Goal: Transaction & Acquisition: Purchase product/service

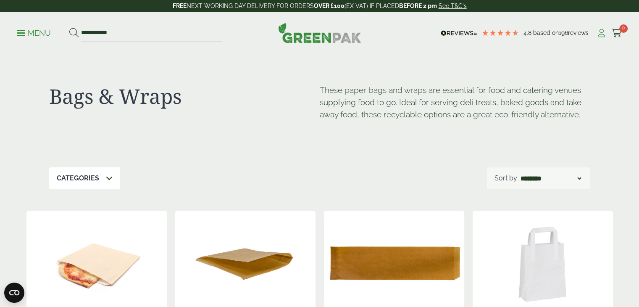
click at [600, 32] on icon at bounding box center [602, 33] width 11 height 8
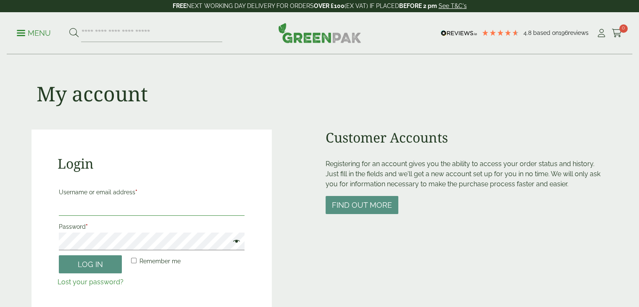
click at [163, 201] on input "Username or email address *" at bounding box center [152, 207] width 186 height 18
type input "**********"
click at [237, 244] on span at bounding box center [234, 242] width 11 height 10
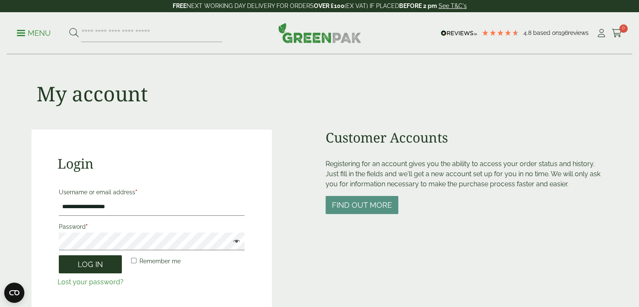
click at [105, 266] on button "Log in" at bounding box center [90, 264] width 63 height 18
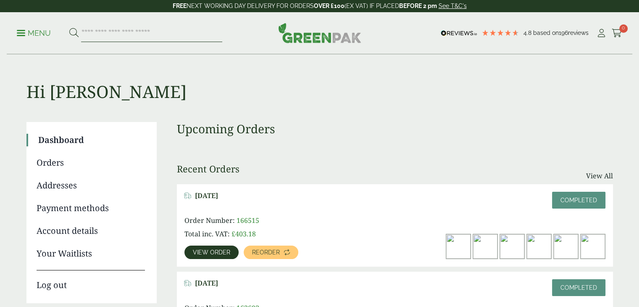
click at [131, 34] on input "search" at bounding box center [151, 33] width 141 height 18
click at [22, 31] on p "Menu" at bounding box center [34, 33] width 34 height 10
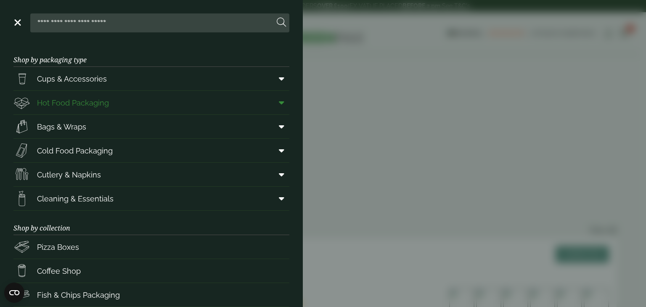
click at [86, 103] on span "Hot Food Packaging" at bounding box center [73, 102] width 72 height 11
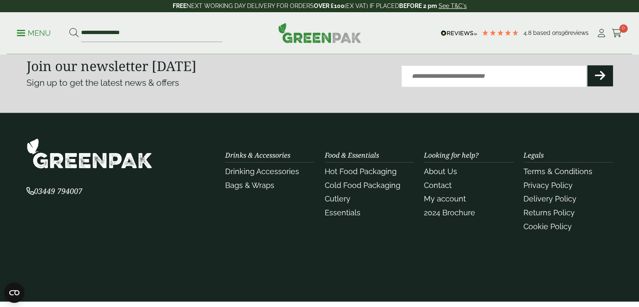
scroll to position [967, 0]
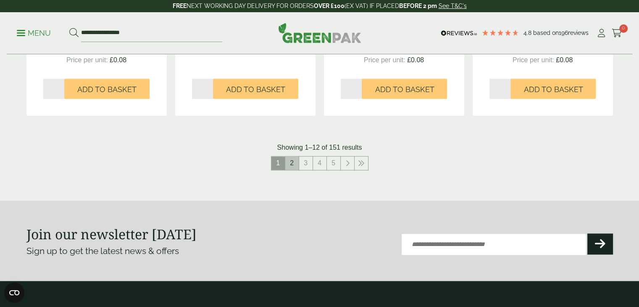
click at [295, 161] on link "2" at bounding box center [291, 162] width 13 height 13
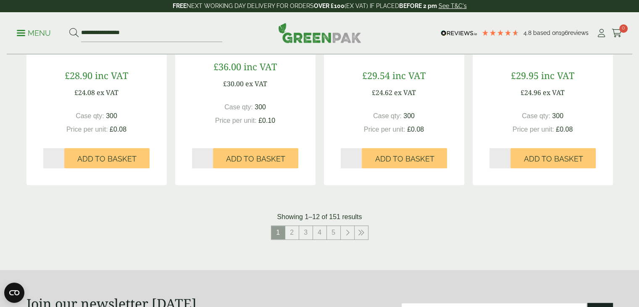
scroll to position [967, 0]
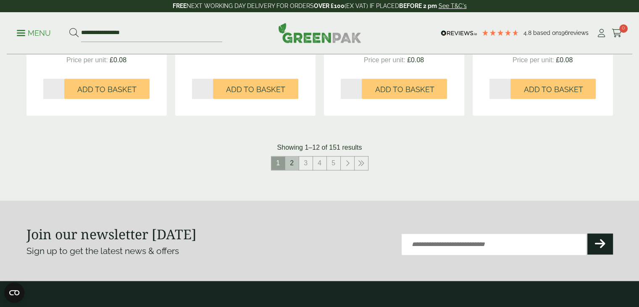
click at [291, 164] on link "2" at bounding box center [291, 162] width 13 height 13
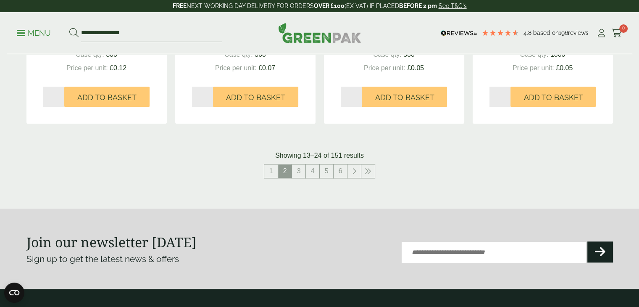
scroll to position [1009, 0]
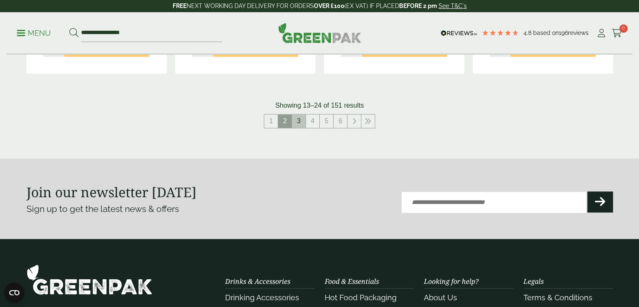
click at [298, 121] on link "3" at bounding box center [298, 120] width 13 height 13
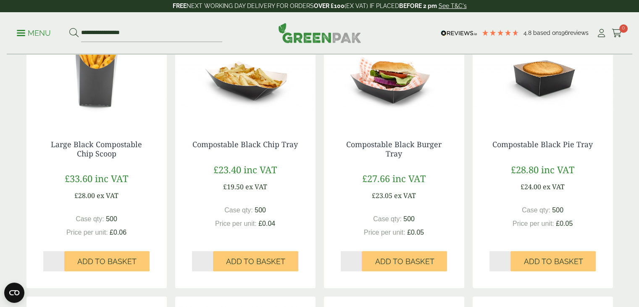
scroll to position [420, 0]
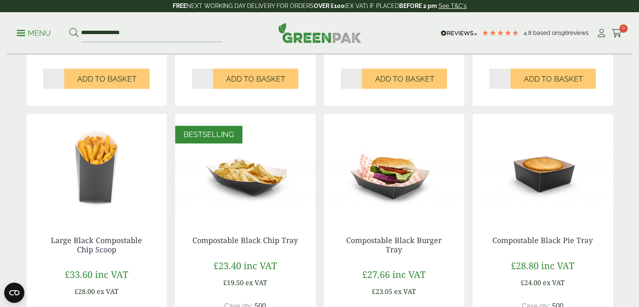
click at [257, 168] on img at bounding box center [245, 166] width 140 height 105
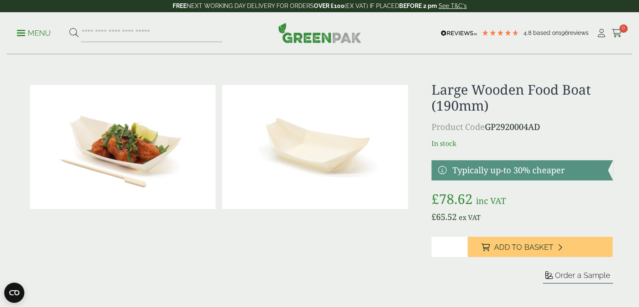
click at [21, 27] on ul "Menu" at bounding box center [120, 33] width 206 height 18
click at [22, 32] on span at bounding box center [21, 32] width 8 height 1
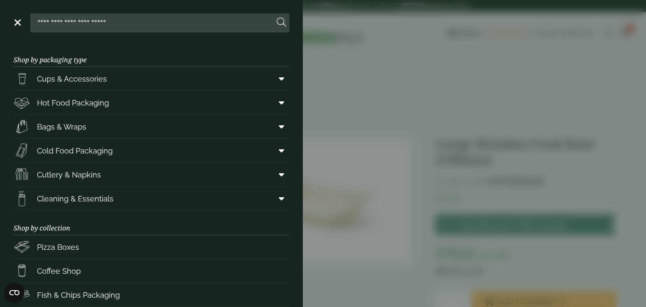
click at [383, 22] on aside "Close Shop by packaging type Cups & Accessories Hot Drink Paper Cups Smoothie C…" at bounding box center [323, 153] width 646 height 307
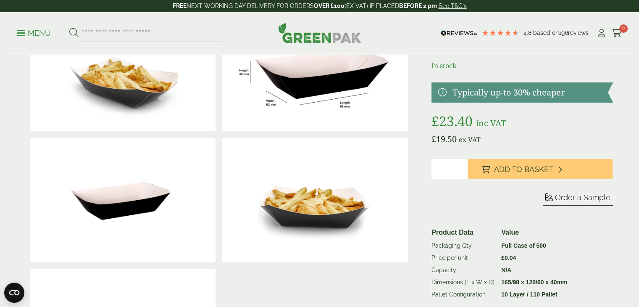
scroll to position [42, 0]
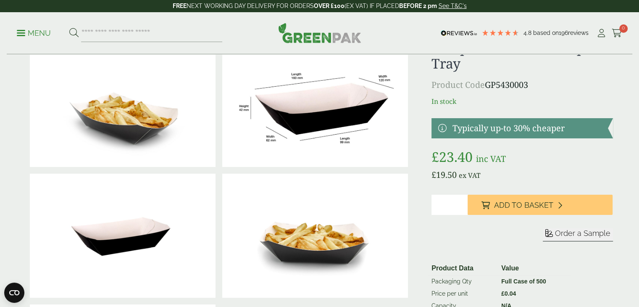
click at [463, 203] on input "*" at bounding box center [450, 205] width 36 height 20
click at [462, 201] on input "*" at bounding box center [450, 205] width 36 height 20
click at [459, 207] on input "*" at bounding box center [450, 205] width 36 height 20
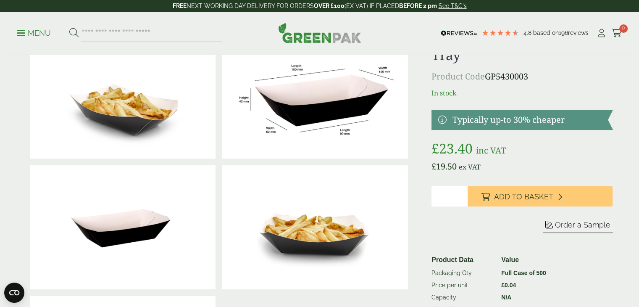
scroll to position [126, 0]
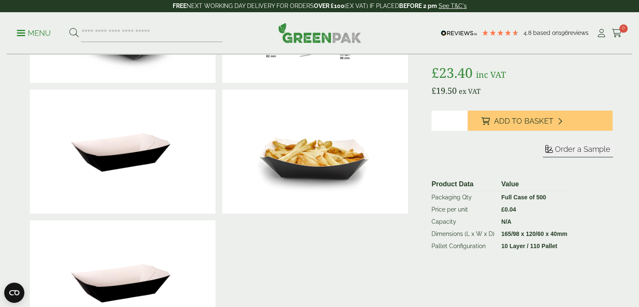
click at [463, 117] on input "*" at bounding box center [450, 121] width 36 height 20
type input "*"
click at [463, 117] on input "*" at bounding box center [450, 121] width 36 height 20
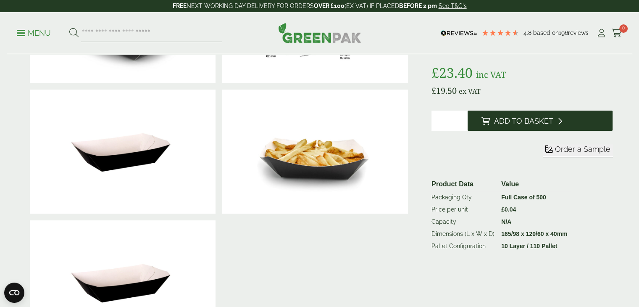
click at [528, 117] on span "Add to Basket" at bounding box center [523, 120] width 59 height 9
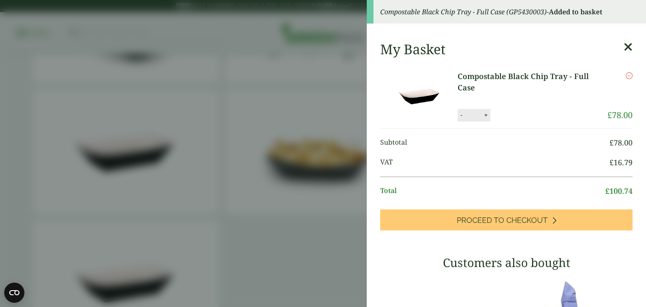
click at [624, 47] on icon at bounding box center [628, 47] width 9 height 12
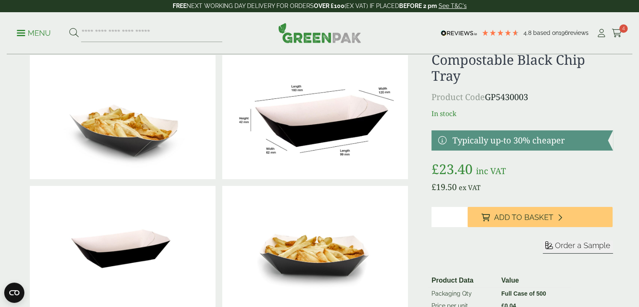
scroll to position [0, 0]
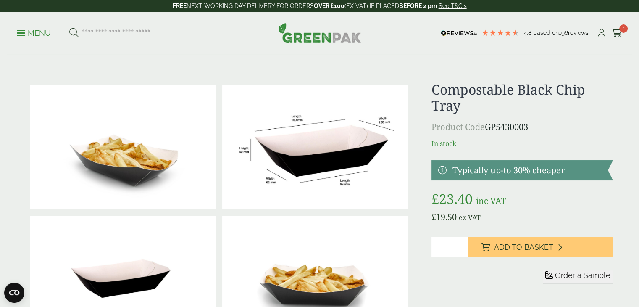
click at [131, 34] on input "search" at bounding box center [151, 33] width 141 height 18
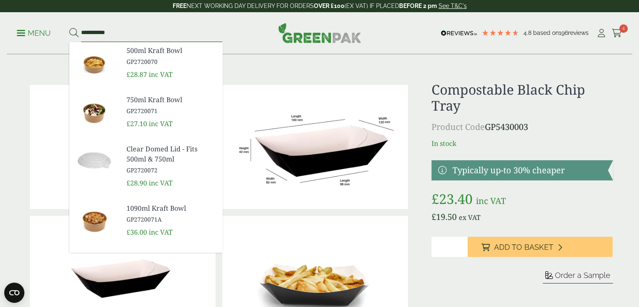
type input "**********"
click at [150, 214] on link "1090ml Kraft Bowl GP2720071A" at bounding box center [171, 213] width 89 height 21
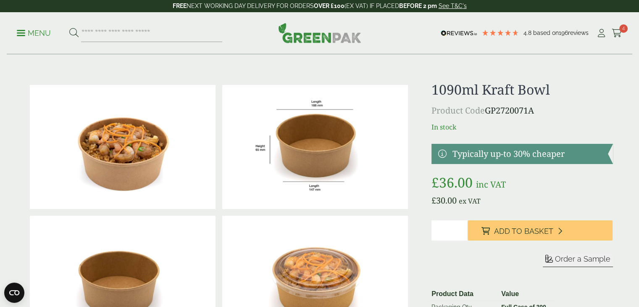
click at [463, 228] on input "*" at bounding box center [450, 230] width 36 height 20
type input "*"
click at [462, 228] on input "*" at bounding box center [450, 230] width 36 height 20
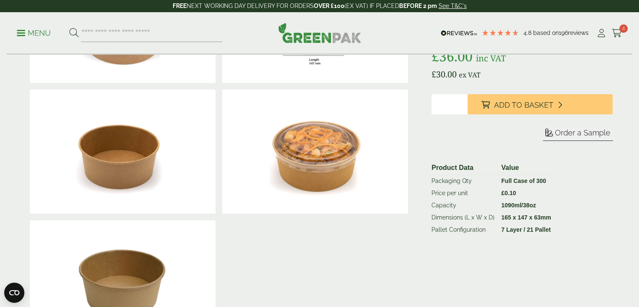
scroll to position [42, 0]
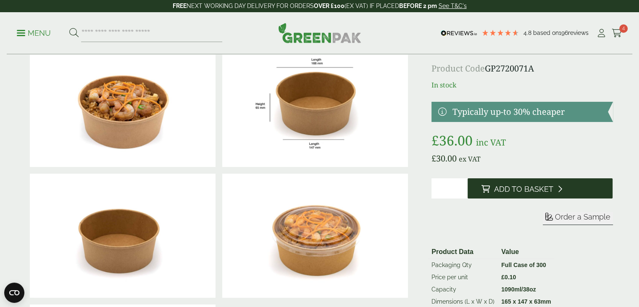
click at [504, 191] on span "Add to Basket" at bounding box center [523, 189] width 59 height 9
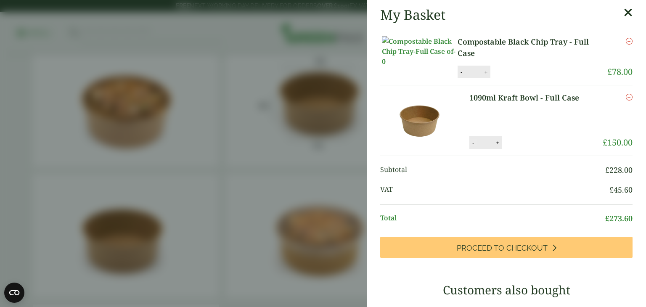
click at [470, 146] on button "-" at bounding box center [473, 142] width 7 height 7
type input "*"
click at [527, 149] on button "Update" at bounding box center [525, 143] width 42 height 13
click at [624, 16] on icon at bounding box center [628, 13] width 9 height 12
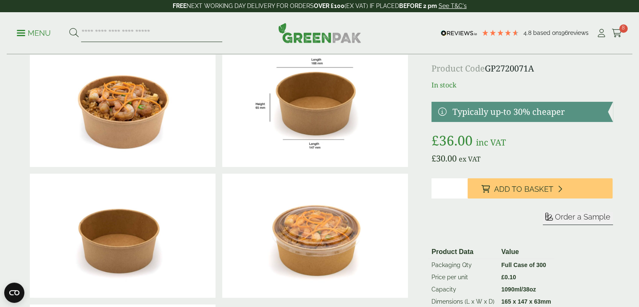
click at [141, 34] on input "search" at bounding box center [151, 33] width 141 height 18
type input "****"
click at [69, 28] on button at bounding box center [73, 33] width 9 height 11
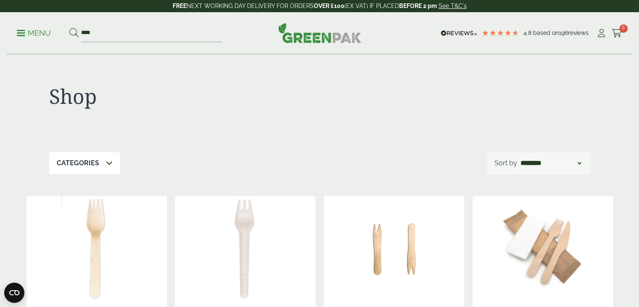
click at [21, 34] on p "Menu" at bounding box center [34, 33] width 34 height 10
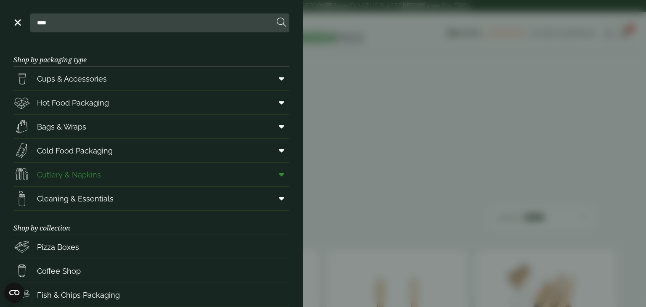
click at [82, 179] on span "Cutlery & Napkins" at bounding box center [69, 174] width 64 height 11
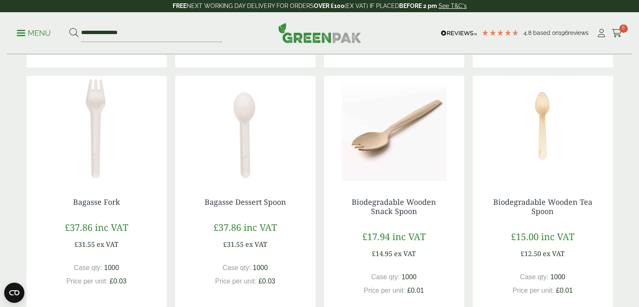
scroll to position [462, 0]
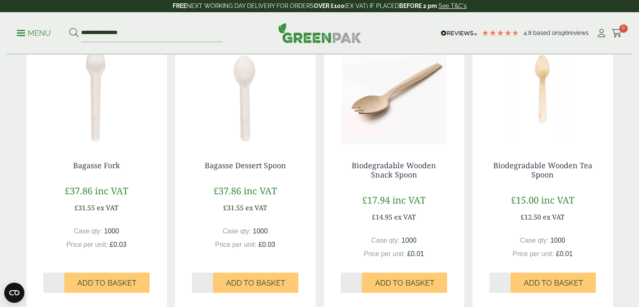
click at [357, 280] on input "*" at bounding box center [351, 282] width 21 height 20
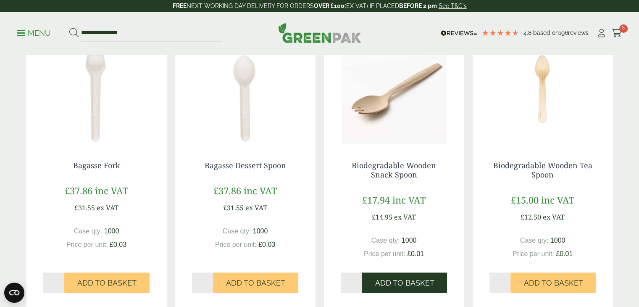
click at [392, 282] on span "Add to Basket" at bounding box center [404, 282] width 59 height 9
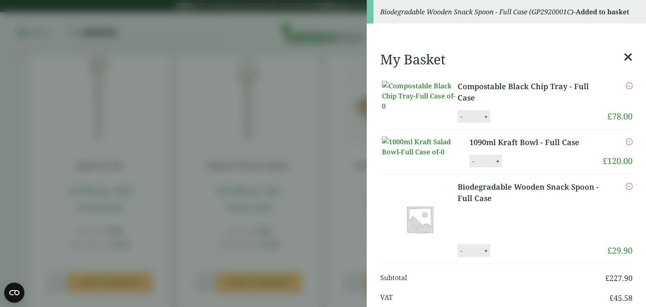
click at [340, 24] on aside "Biodegradable Wooden Snack Spoon - Full Case (GP2920001C) - Added to basket My …" at bounding box center [323, 153] width 646 height 307
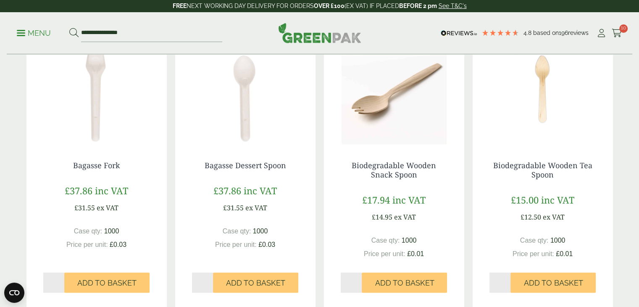
type input "*"
click at [358, 283] on input "*" at bounding box center [351, 282] width 21 height 20
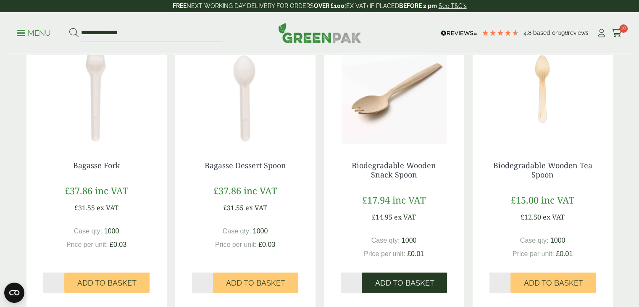
click at [379, 283] on span "Add to Basket" at bounding box center [404, 282] width 59 height 9
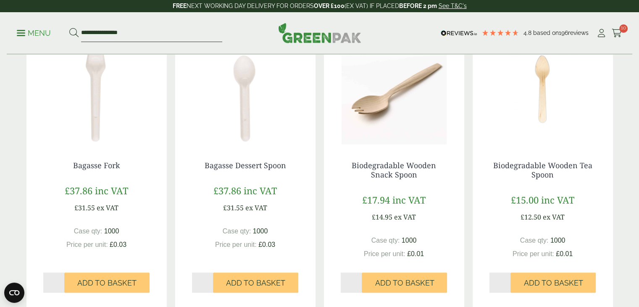
click at [131, 36] on input "**********" at bounding box center [151, 33] width 141 height 18
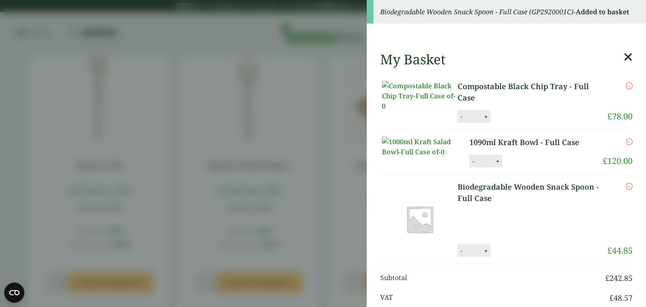
click at [316, 48] on aside "Biodegradable Wooden Snack Spoon - Full Case (GP2920001C) - Added to basket My …" at bounding box center [323, 153] width 646 height 307
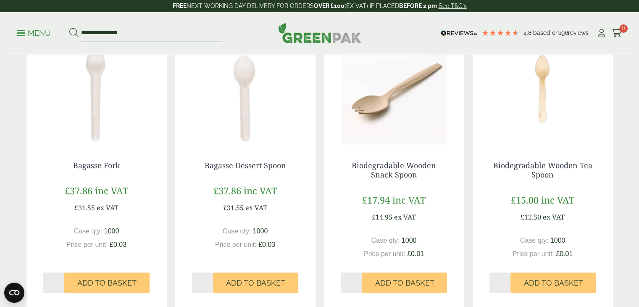
drag, startPoint x: 105, startPoint y: 32, endPoint x: 0, endPoint y: 21, distance: 105.3
click at [0, 21] on div "**********" at bounding box center [319, 33] width 639 height 42
type input "*******"
click at [69, 28] on button at bounding box center [73, 33] width 9 height 11
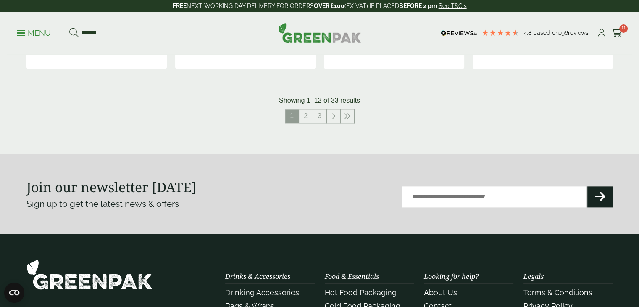
scroll to position [1009, 0]
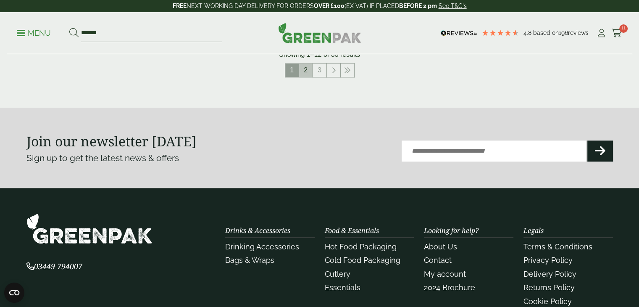
click at [304, 67] on link "2" at bounding box center [305, 69] width 13 height 13
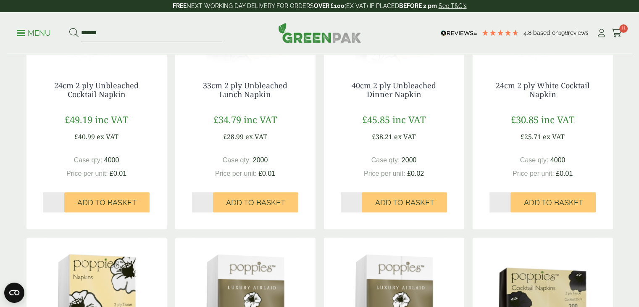
scroll to position [462, 0]
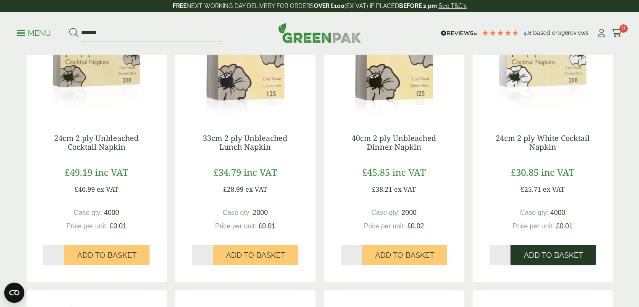
click at [548, 253] on span "Add to Basket" at bounding box center [553, 255] width 59 height 9
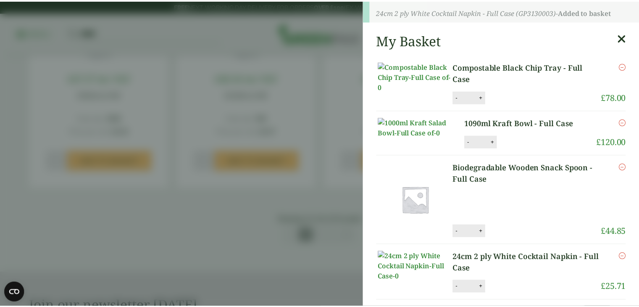
scroll to position [883, 0]
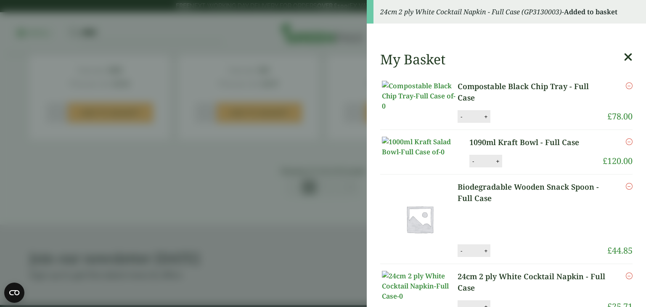
click at [330, 195] on aside "24cm 2 ply White Cocktail Napkin - Full Case (GP3130003) - Added to basket My B…" at bounding box center [323, 153] width 646 height 307
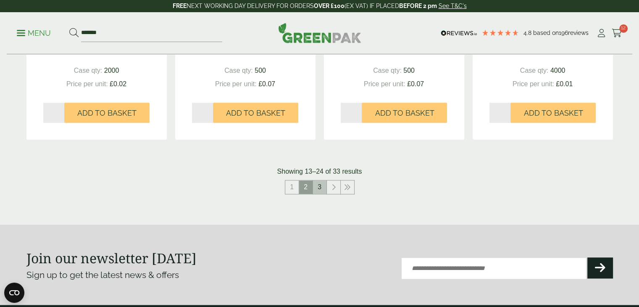
click at [325, 190] on link "3" at bounding box center [319, 186] width 13 height 13
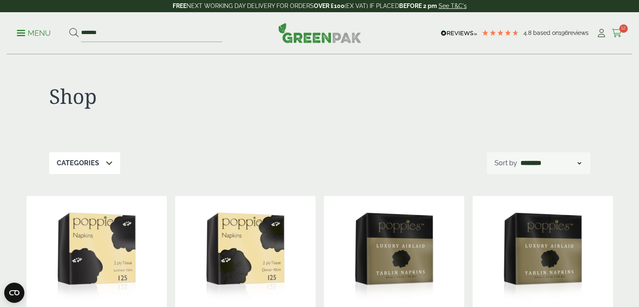
click at [618, 31] on icon at bounding box center [617, 33] width 11 height 8
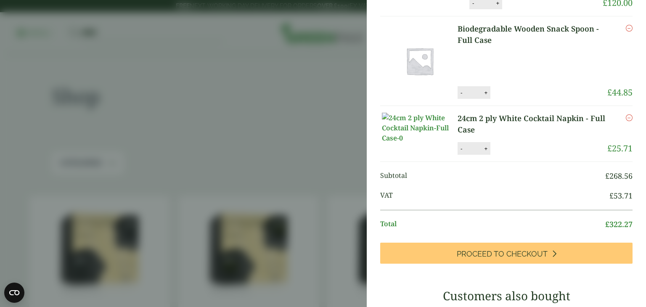
scroll to position [168, 0]
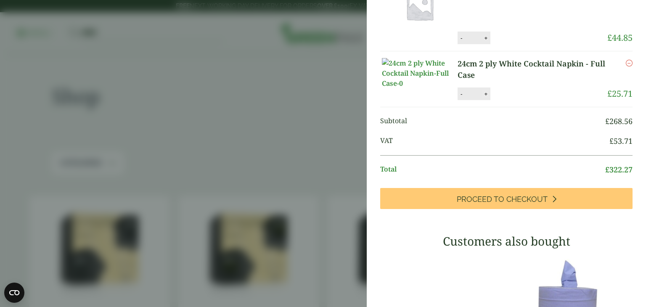
click at [489, 98] on button "+" at bounding box center [485, 93] width 8 height 7
type input "*"
click at [514, 100] on button "Update" at bounding box center [513, 94] width 42 height 13
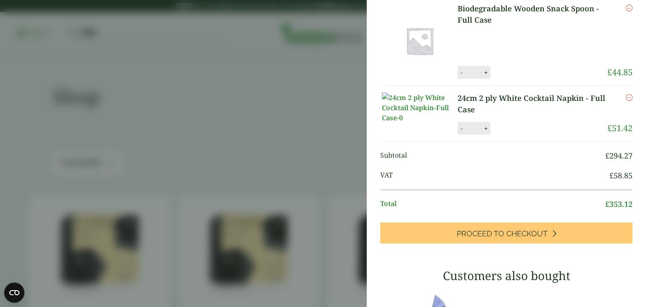
click at [462, 76] on button "-" at bounding box center [461, 72] width 7 height 7
type input "*"
click at [510, 79] on button "Update" at bounding box center [513, 72] width 42 height 13
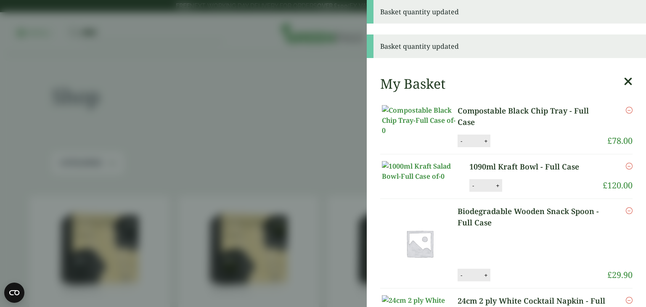
scroll to position [84, 0]
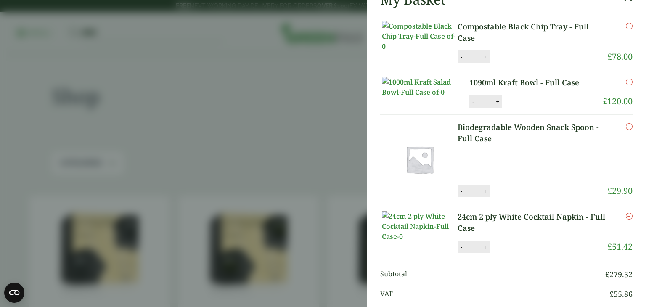
click at [479, 200] on input "*" at bounding box center [473, 191] width 17 height 18
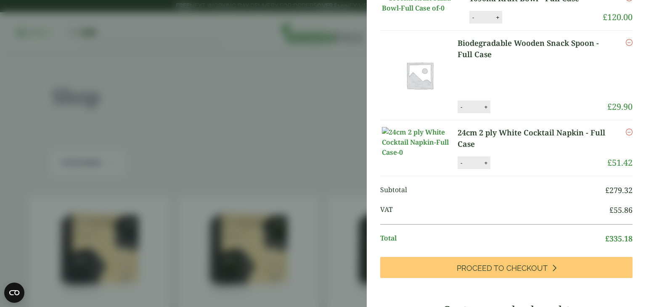
click at [489, 150] on link "24cm 2 ply White Cocktail Napkin - Full Case" at bounding box center [532, 138] width 150 height 23
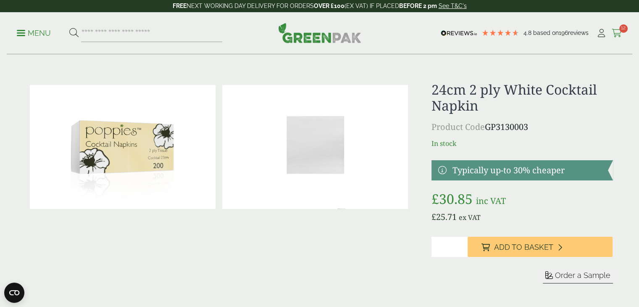
click at [619, 30] on icon at bounding box center [617, 33] width 11 height 8
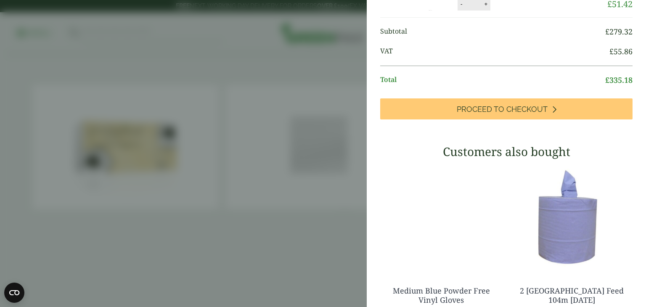
scroll to position [294, 0]
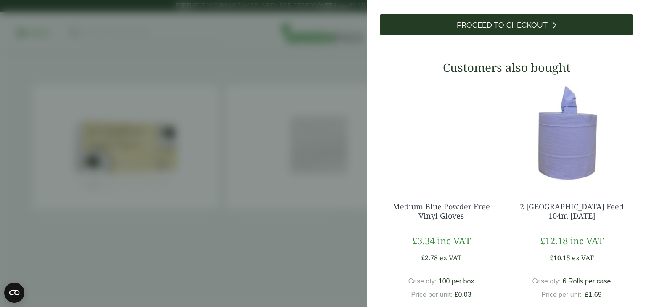
click at [515, 35] on link "Proceed to Checkout" at bounding box center [506, 24] width 252 height 21
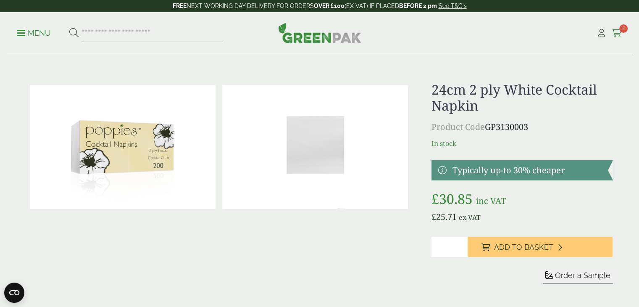
click at [613, 32] on icon at bounding box center [617, 33] width 11 height 8
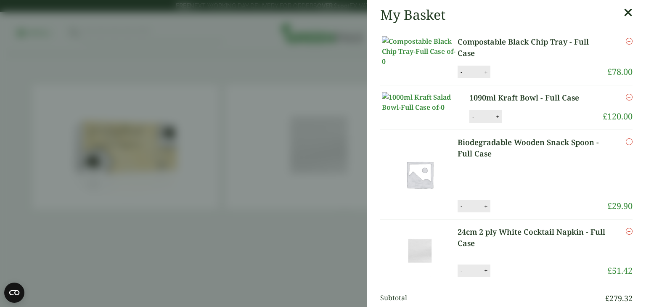
click at [493, 120] on button "+" at bounding box center [497, 116] width 8 height 7
type input "*"
click at [518, 123] on button "Update" at bounding box center [525, 117] width 42 height 13
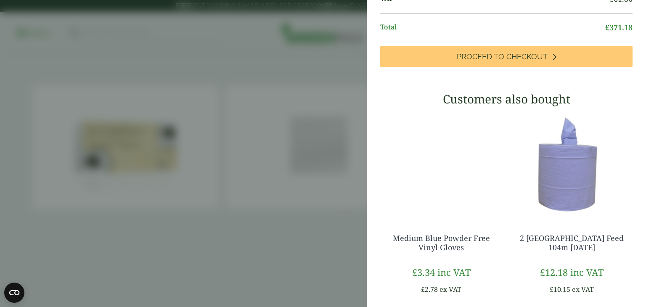
scroll to position [378, 0]
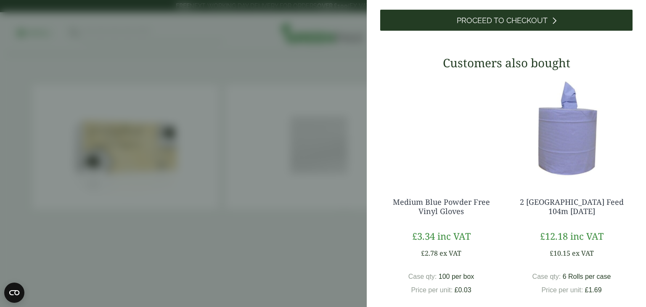
click at [480, 31] on link "Proceed to Checkout" at bounding box center [506, 20] width 252 height 21
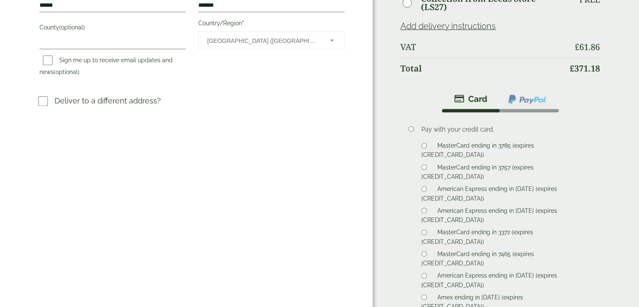
scroll to position [420, 0]
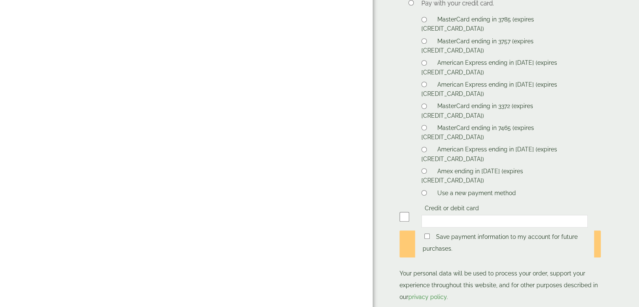
click at [402, 137] on li "Pay with your credit card. MasterCard ending in 3785 (expires 09/23) MasterCard…" at bounding box center [500, 130] width 201 height 289
click at [464, 205] on label "Credit or debit card" at bounding box center [452, 209] width 61 height 9
click at [517, 187] on li "Pay with your credit card. MasterCard ending in 3785 (expires 09/23) MasterCard…" at bounding box center [500, 130] width 201 height 289
click at [485, 247] on button "Place order" at bounding box center [500, 243] width 201 height 27
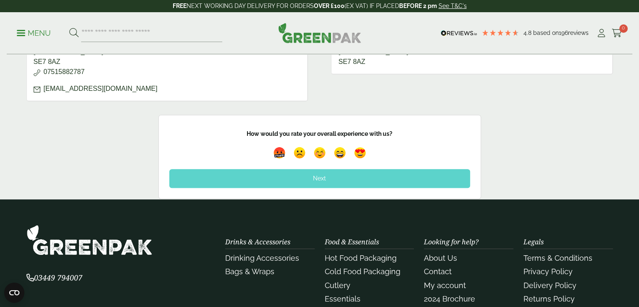
scroll to position [390, 0]
